Goal: Transaction & Acquisition: Purchase product/service

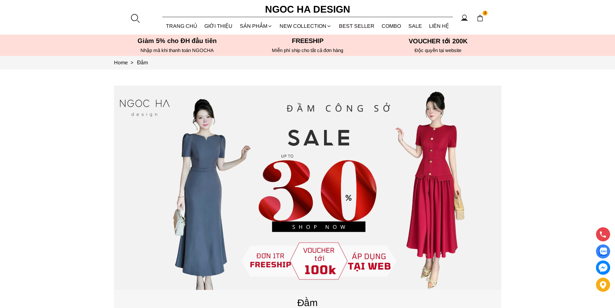
scroll to position [32, 0]
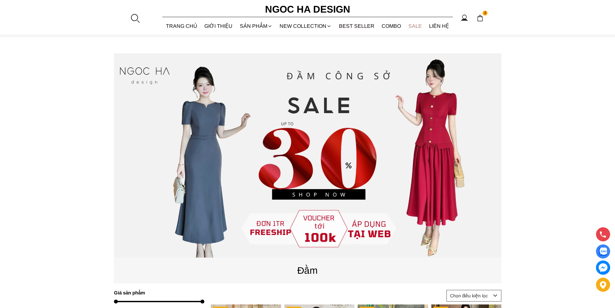
click at [412, 22] on link "SALE" at bounding box center [415, 25] width 21 height 17
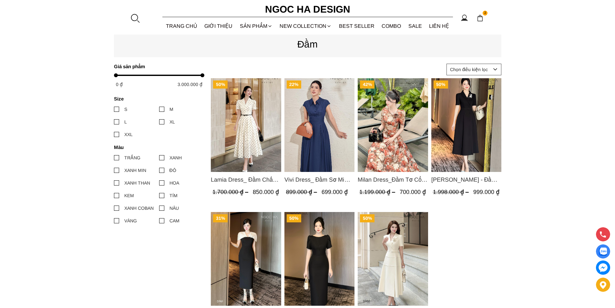
scroll to position [161, 0]
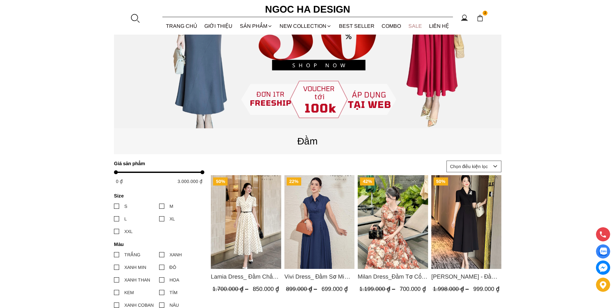
click at [418, 23] on link "SALE" at bounding box center [415, 25] width 21 height 17
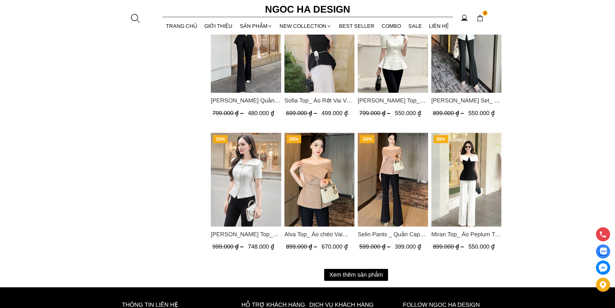
scroll to position [847, 0]
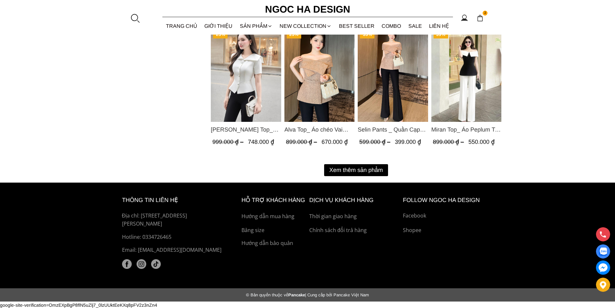
click at [350, 168] on button "Xem thêm sản phẩm" at bounding box center [356, 170] width 64 height 12
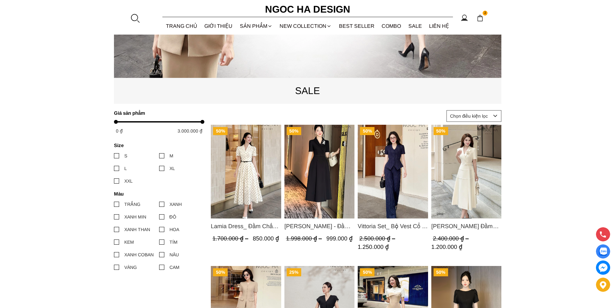
scroll to position [234, 0]
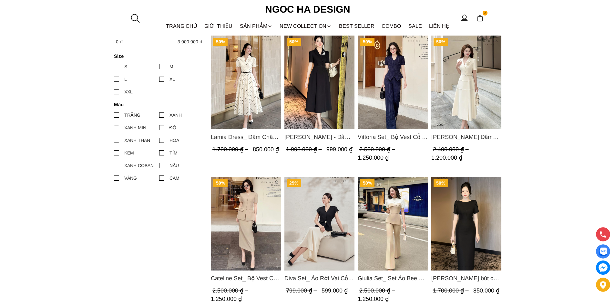
scroll to position [355, 0]
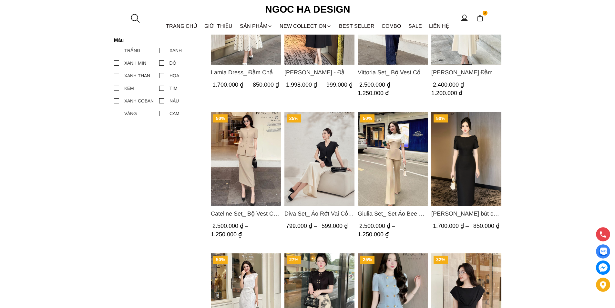
click at [332, 176] on img "Product image - Diva Set_ Áo Rớt Vai Cổ V, Chân Váy Lụa Đuôi Cá A1078+CV134" at bounding box center [319, 159] width 70 height 94
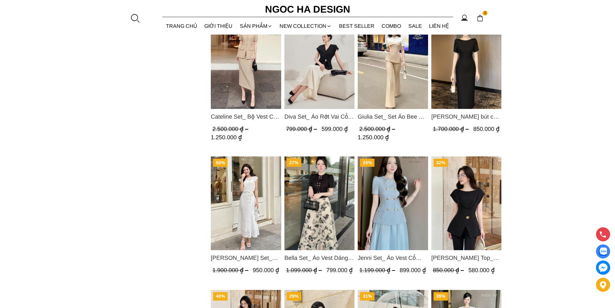
click at [316, 204] on img "Product image - Bella Set_ Áo Vest Dáng Lửng Cúc Đồng, Chân Váy Họa Tiết Bướm A…" at bounding box center [319, 203] width 70 height 94
click at [381, 190] on img "Product image - Jenni Set_ Áo Vest Cổ Tròn Đính Cúc, Chân Váy Tơ Màu Xanh A1051…" at bounding box center [393, 203] width 70 height 94
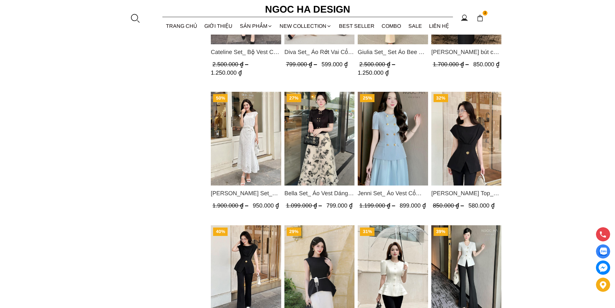
scroll to position [549, 0]
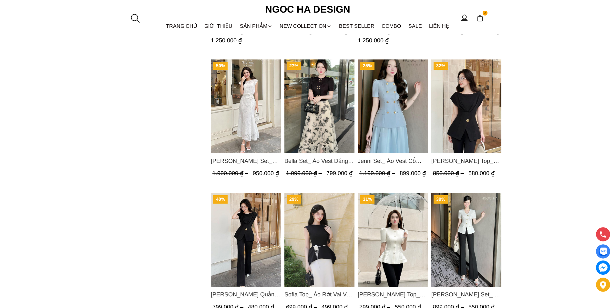
click at [252, 113] on img "Product image - Isabella Set_ Bộ Ren Áo Sơ Mi Vai Chờm Chân Váy Đuôi Cá Màu Trắ…" at bounding box center [246, 106] width 70 height 94
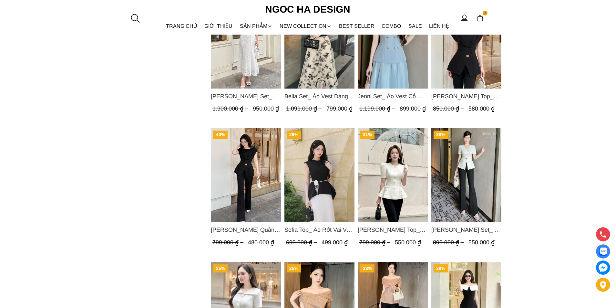
scroll to position [678, 0]
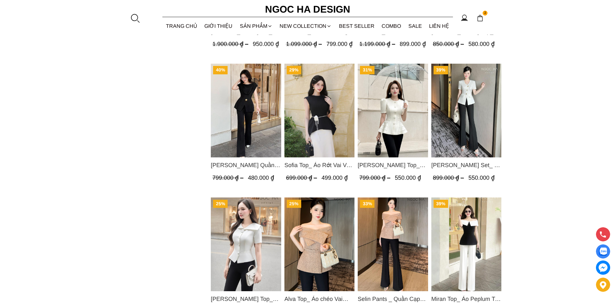
click at [471, 115] on img "Product image - Amy Set_ Áo Vạt Chéo Đính 3 Cúc, Quần Suông Ống Loe A934+Q007" at bounding box center [466, 111] width 70 height 94
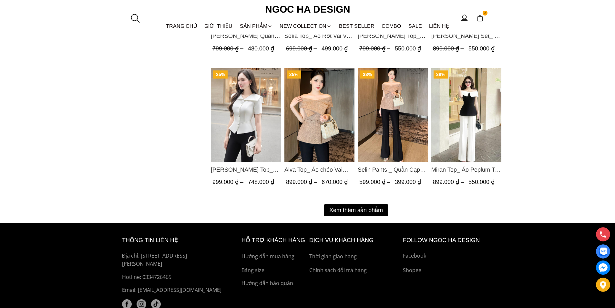
click at [253, 124] on img "Product image - Fiona Top_ Áo Vest Cách Điệu Cổ Ngang Vạt Chéo Tay Cộc Màu Trắn…" at bounding box center [246, 115] width 70 height 94
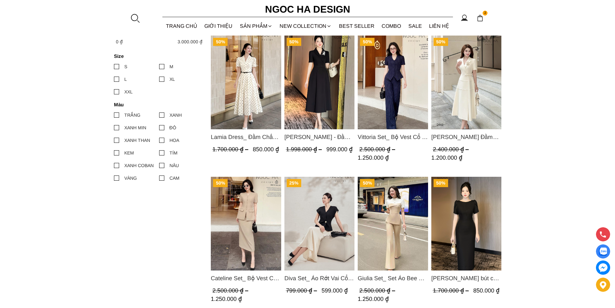
scroll to position [355, 0]
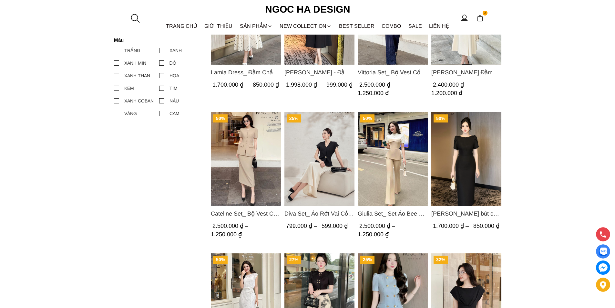
click at [312, 161] on img "Product image - Diva Set_ Áo Rớt Vai Cổ V, Chân Váy Lụa Đuôi Cá A1078+CV134" at bounding box center [319, 159] width 70 height 94
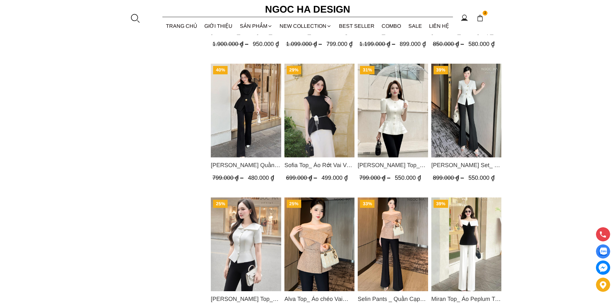
scroll to position [742, 0]
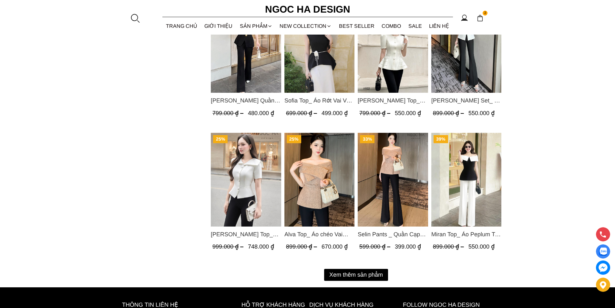
click at [377, 277] on button "Xem thêm sản phẩm" at bounding box center [356, 275] width 64 height 12
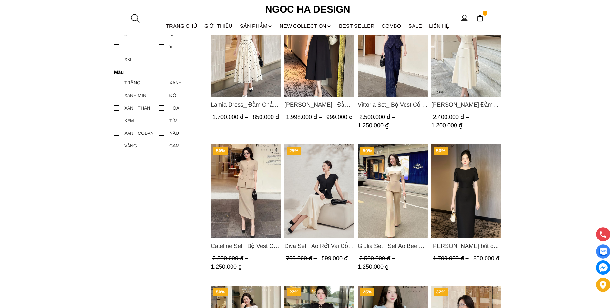
scroll to position [387, 0]
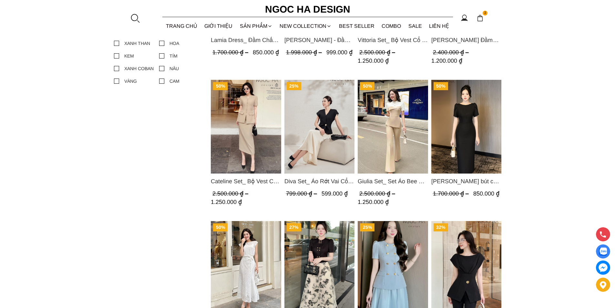
click at [284, 126] on img "Product image - Diva Set_ Áo Rớt Vai Cổ V, Chân Váy Lụa Đuôi Cá A1078+CV134" at bounding box center [319, 127] width 70 height 94
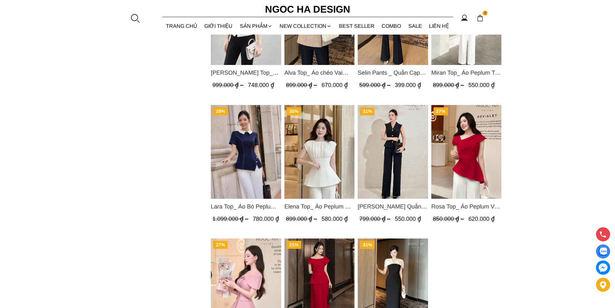
scroll to position [1097, 0]
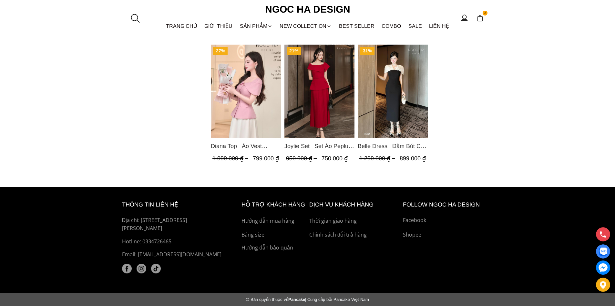
click at [381, 92] on img "Product image - Belle Dress_ Đầm Bút Chì Đen Phối Choàng Vai May Ly Màu Trắng K…" at bounding box center [393, 92] width 70 height 94
click at [304, 95] on img "Product image - Joylie Set_ Set Áo Peplum Vai Lệch, Chân Váy Dập Ly Màu Đỏ A956…" at bounding box center [319, 92] width 70 height 94
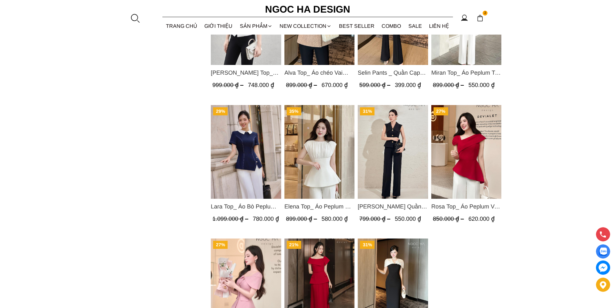
scroll to position [1033, 0]
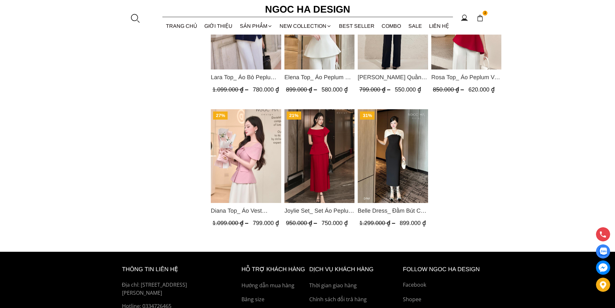
click at [261, 153] on img "Product image - Diana Top_ Áo Vest Choàng Vai Đính Cúc Màu Hồng A1052" at bounding box center [246, 156] width 70 height 94
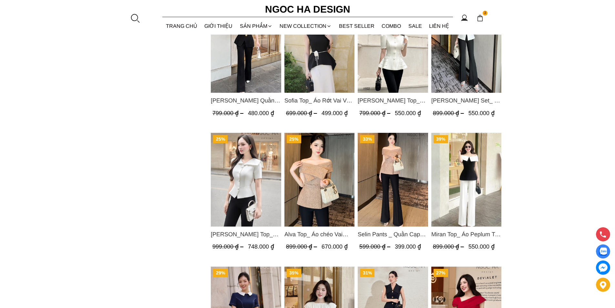
scroll to position [710, 0]
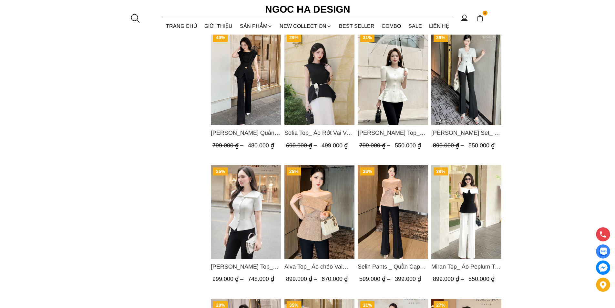
click at [472, 197] on img "Product image - Miran Top_ Áo Peplum Trễ Vai Phối Trắng Đen A1069" at bounding box center [466, 212] width 70 height 94
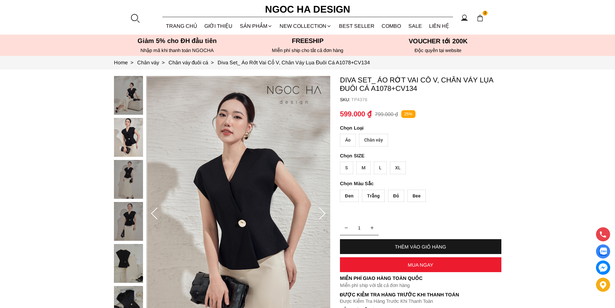
click at [349, 140] on div "Áo" at bounding box center [348, 140] width 16 height 13
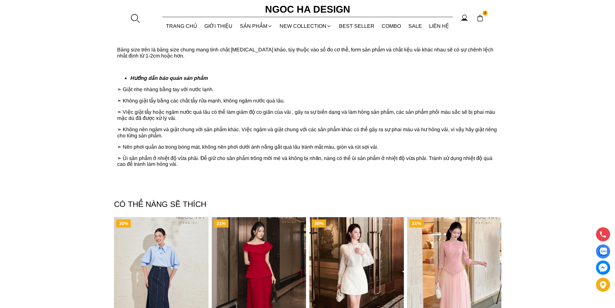
scroll to position [898, 0]
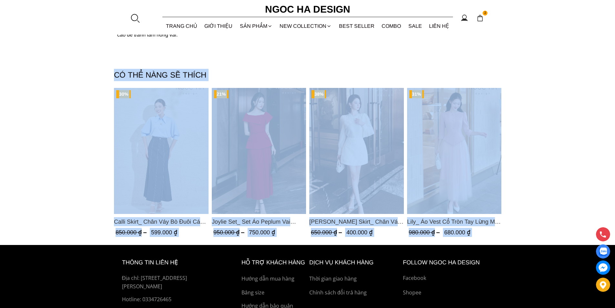
drag, startPoint x: 91, startPoint y: 62, endPoint x: 539, endPoint y: 148, distance: 455.4
click at [539, 148] on section "CÓ THỂ NÀNG SẼ THÍCH 30% Calli Skirt_ Chân Váy Bò Đuôi Cá May Chỉ Nổi CV137 850…" at bounding box center [307, 150] width 615 height 189
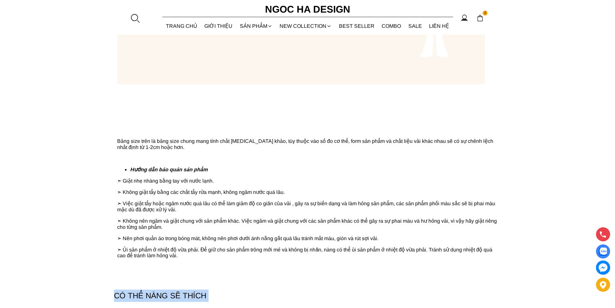
scroll to position [872, 0]
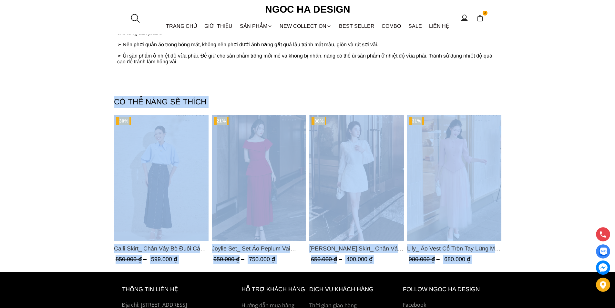
click at [91, 153] on section "CÓ THỂ NÀNG SẼ THÍCH 30% Calli Skirt_ Chân Váy Bò Đuôi Cá May Chỉ Nổi CV137 850…" at bounding box center [307, 177] width 615 height 189
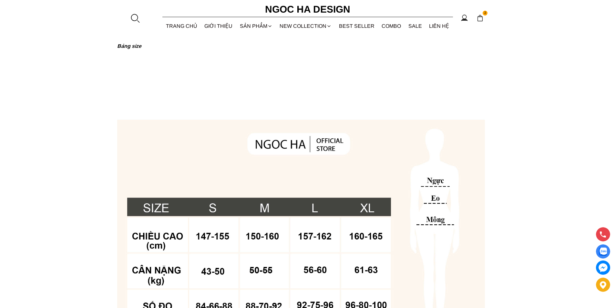
scroll to position [226, 0]
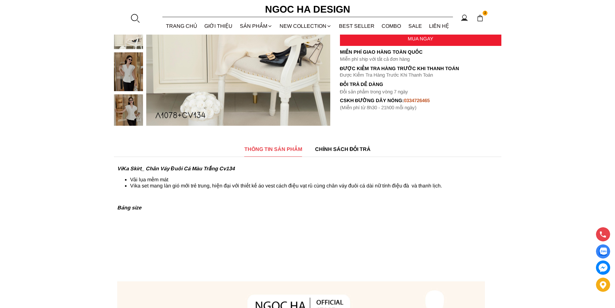
click at [343, 149] on span "CHÍNH SÁCH ĐỔI TRẢ" at bounding box center [343, 149] width 56 height 8
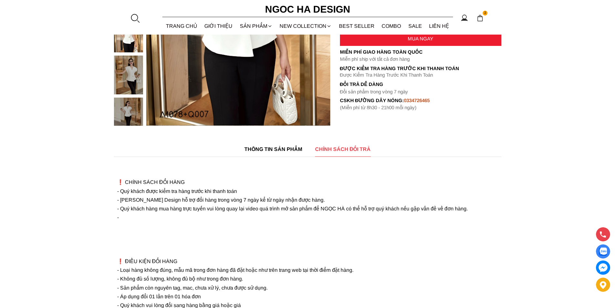
click at [290, 143] on div "THÔNG TIN SẢN PHẨM" at bounding box center [273, 149] width 58 height 15
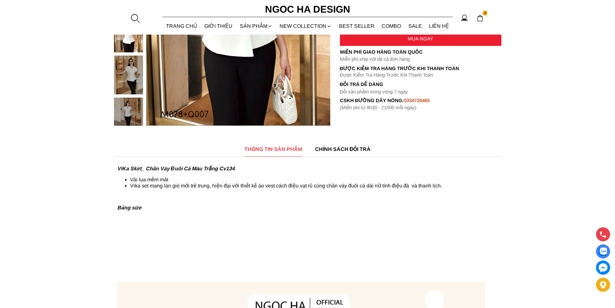
scroll to position [65, 0]
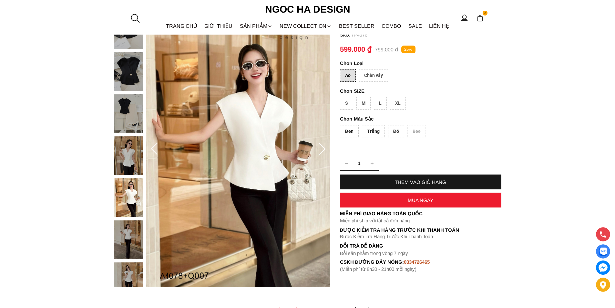
click at [415, 131] on div "Đen Trắng Đỏ Bee" at bounding box center [420, 133] width 161 height 16
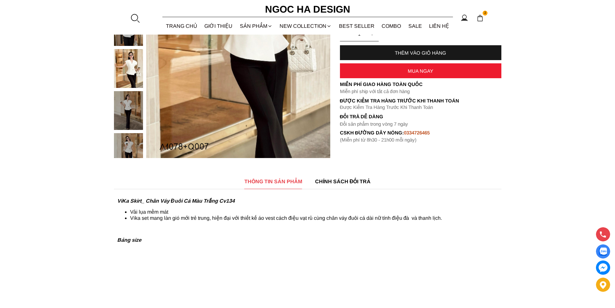
scroll to position [226, 0]
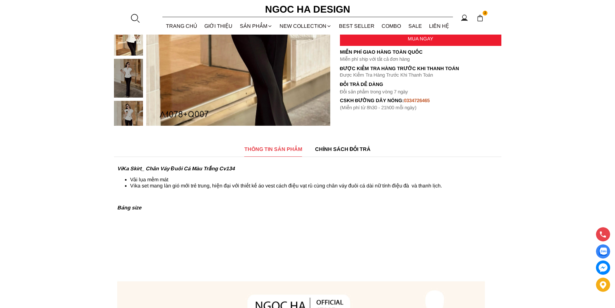
drag, startPoint x: 341, startPoint y: 113, endPoint x: 437, endPoint y: 131, distance: 97.9
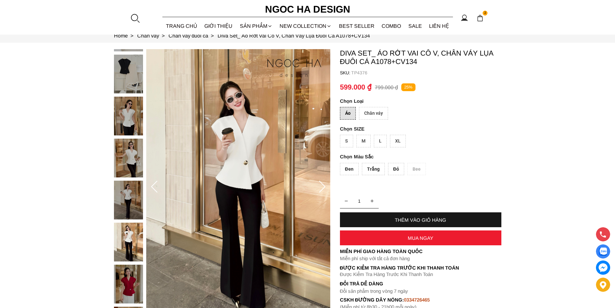
scroll to position [0, 0]
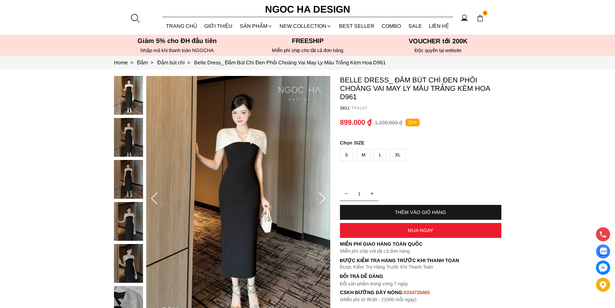
click at [402, 151] on div "XL" at bounding box center [398, 154] width 16 height 13
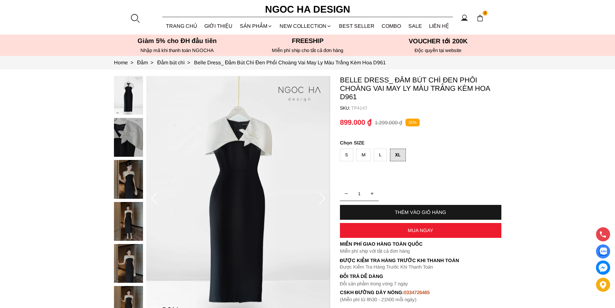
click at [382, 155] on div "L" at bounding box center [380, 154] width 13 height 13
click at [366, 156] on div "M" at bounding box center [363, 154] width 14 height 13
click at [342, 156] on div "S" at bounding box center [346, 154] width 13 height 13
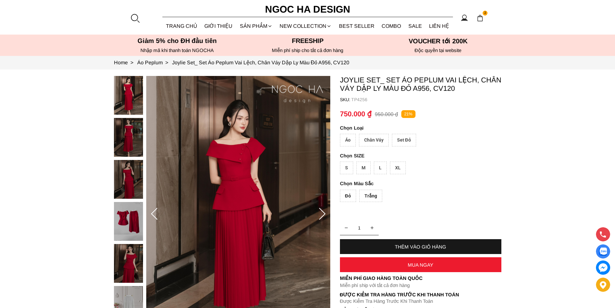
click at [413, 139] on div "Set Đỏ" at bounding box center [404, 140] width 24 height 13
click at [374, 139] on div "Chân Váy" at bounding box center [374, 140] width 30 height 13
click at [353, 140] on div "Áo" at bounding box center [348, 140] width 16 height 13
